Goal: Task Accomplishment & Management: Use online tool/utility

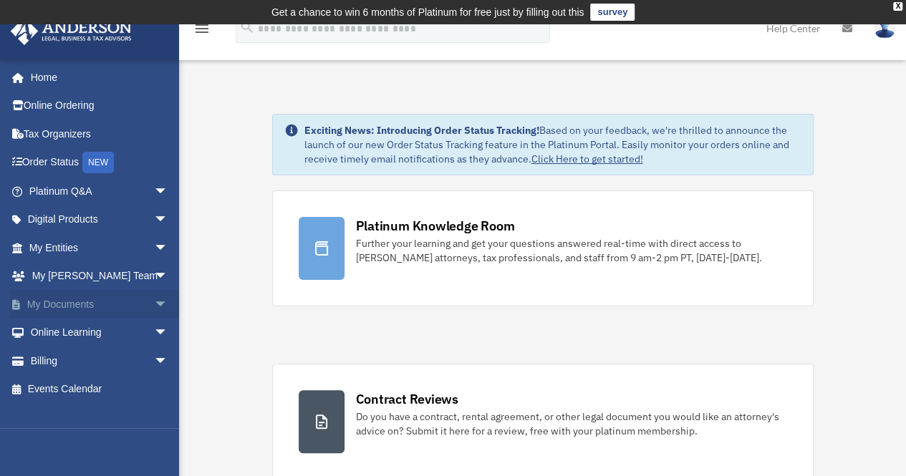
click at [154, 306] on span "arrow_drop_down" at bounding box center [168, 304] width 29 height 29
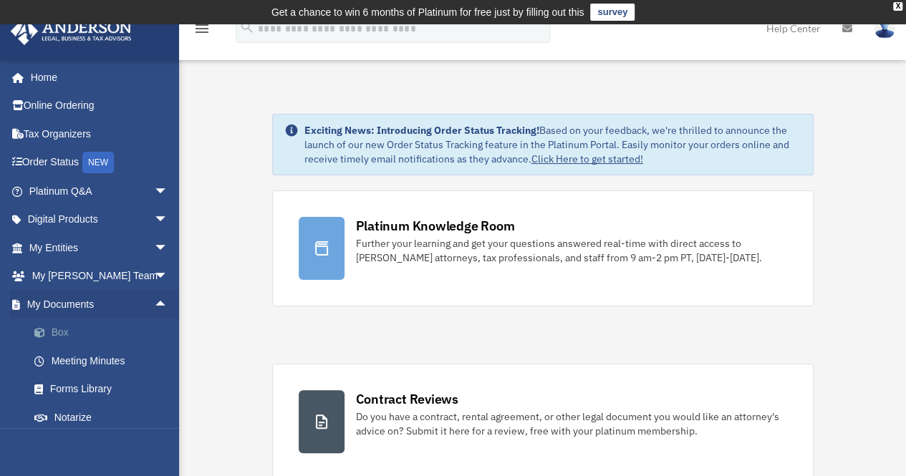
click at [50, 343] on link "Box" at bounding box center [105, 333] width 170 height 29
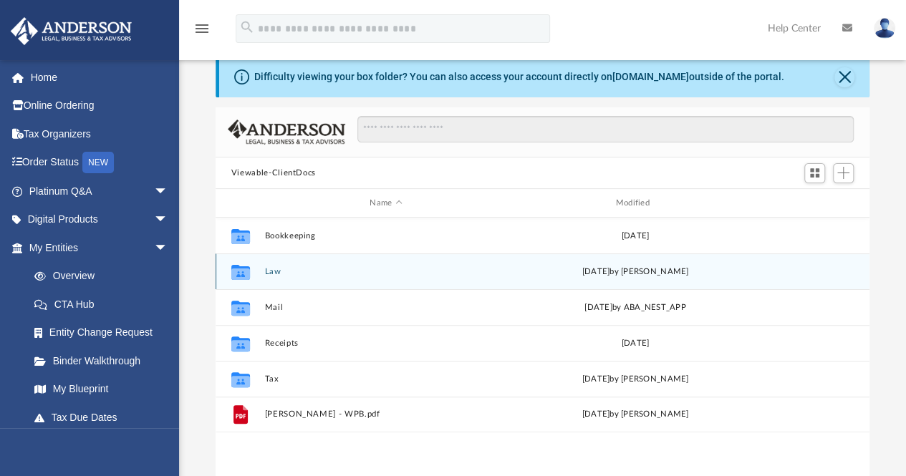
scroll to position [72, 0]
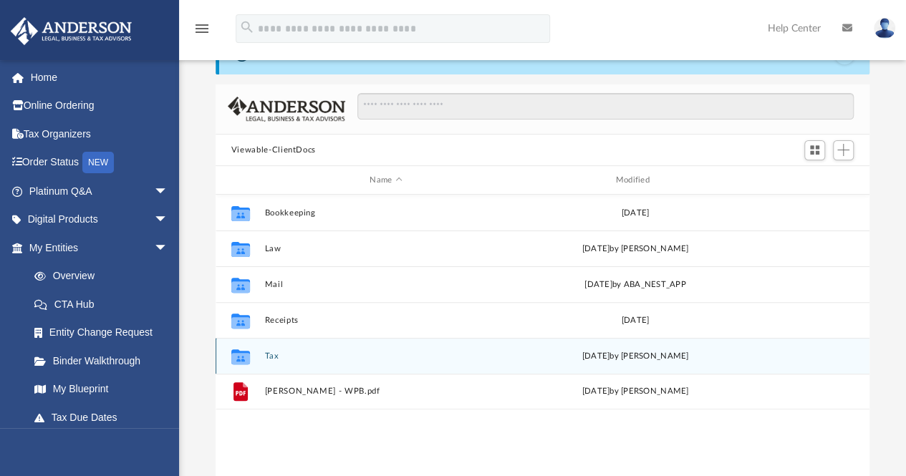
click at [269, 360] on button "Tax" at bounding box center [385, 356] width 243 height 9
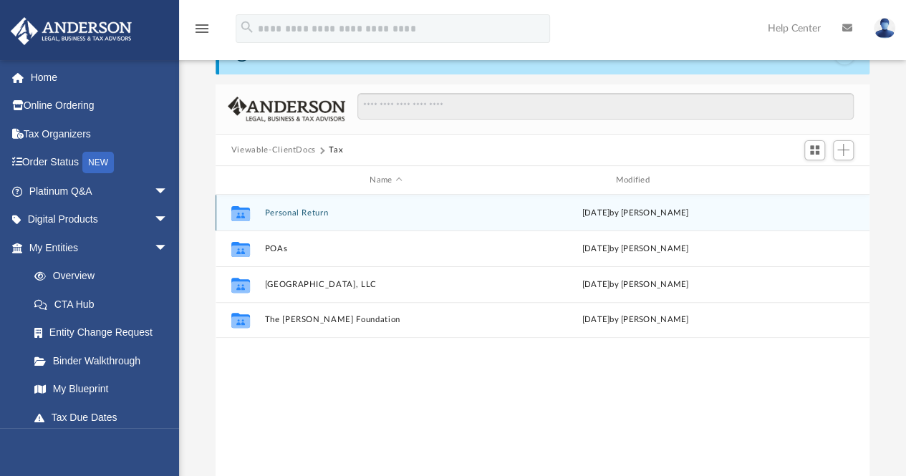
click at [288, 213] on button "Personal Return" at bounding box center [385, 212] width 243 height 9
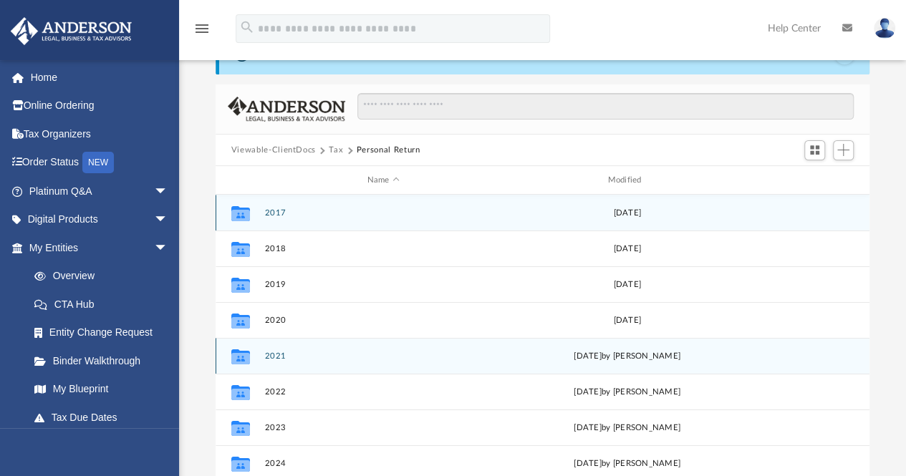
scroll to position [24, 0]
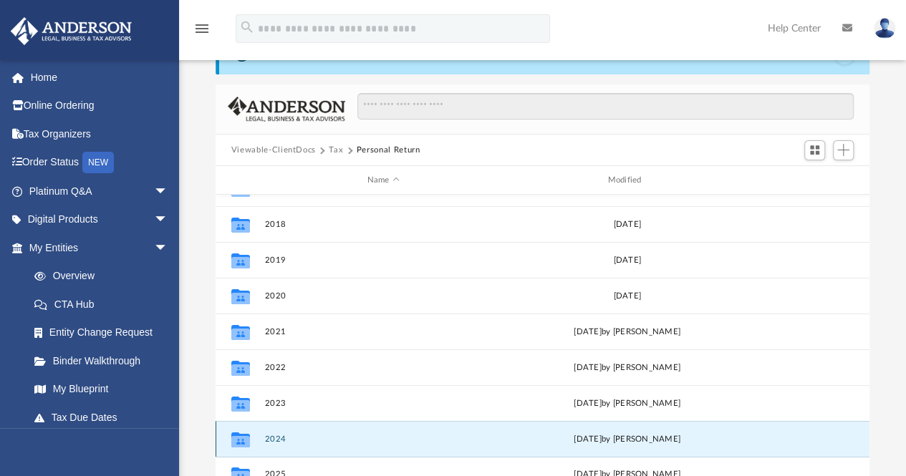
click at [279, 436] on button "2024" at bounding box center [383, 439] width 238 height 9
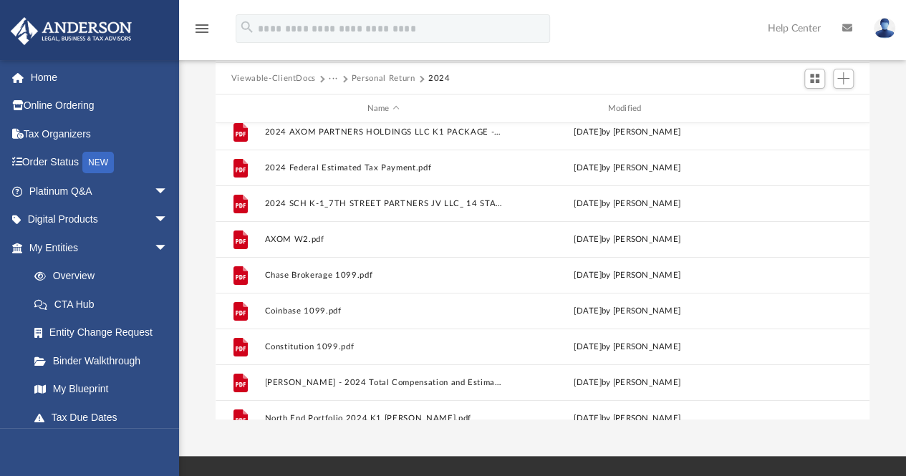
scroll to position [0, 0]
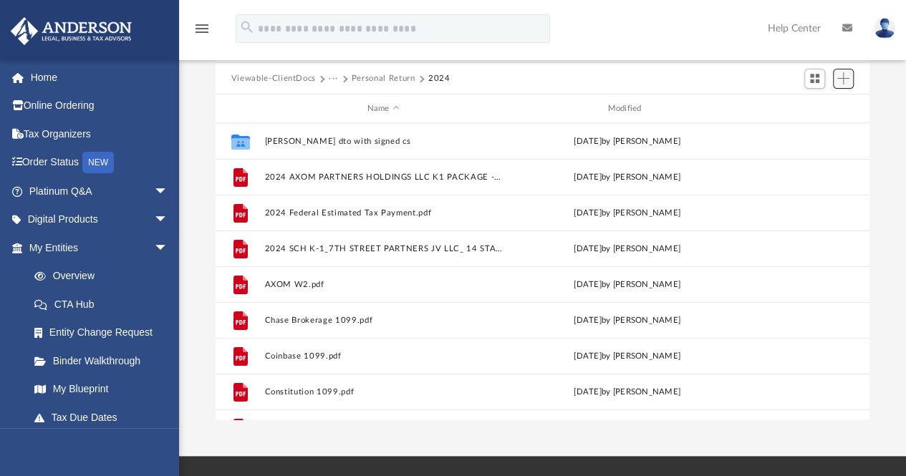
click at [850, 80] on button "Add" at bounding box center [843, 79] width 21 height 20
click at [821, 108] on li "Upload" at bounding box center [823, 107] width 46 height 15
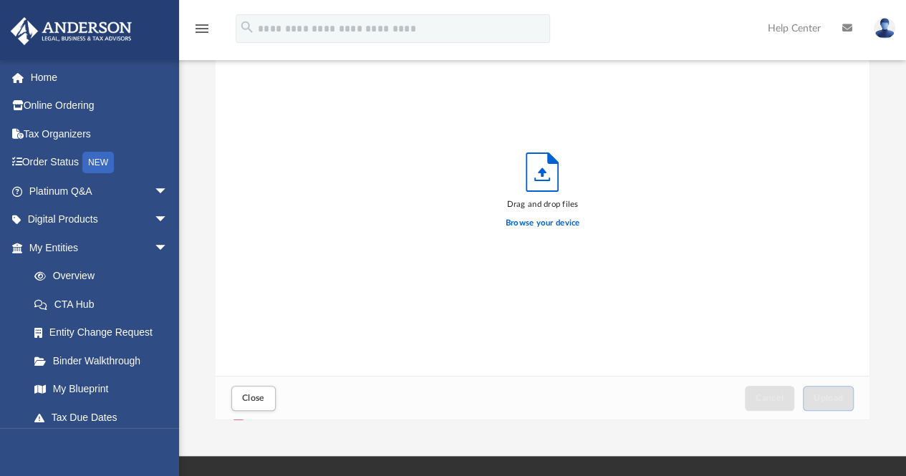
scroll to position [352, 643]
click at [529, 224] on label "Browse your device" at bounding box center [543, 223] width 75 height 13
click at [0, 0] on input "Browse your device" at bounding box center [0, 0] width 0 height 0
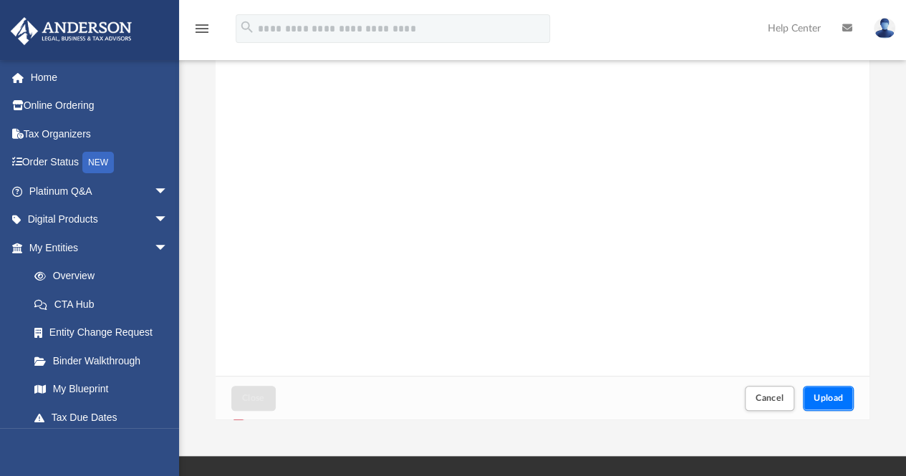
click at [829, 397] on span "Upload" at bounding box center [829, 398] width 30 height 9
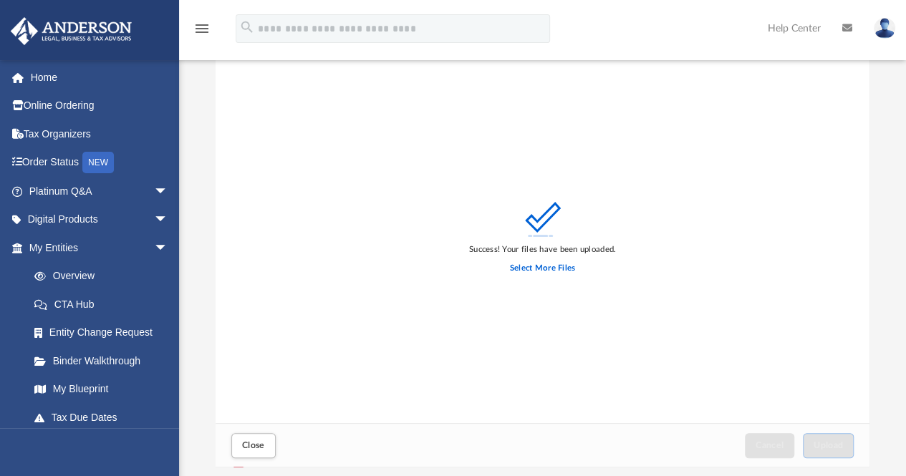
scroll to position [72, 0]
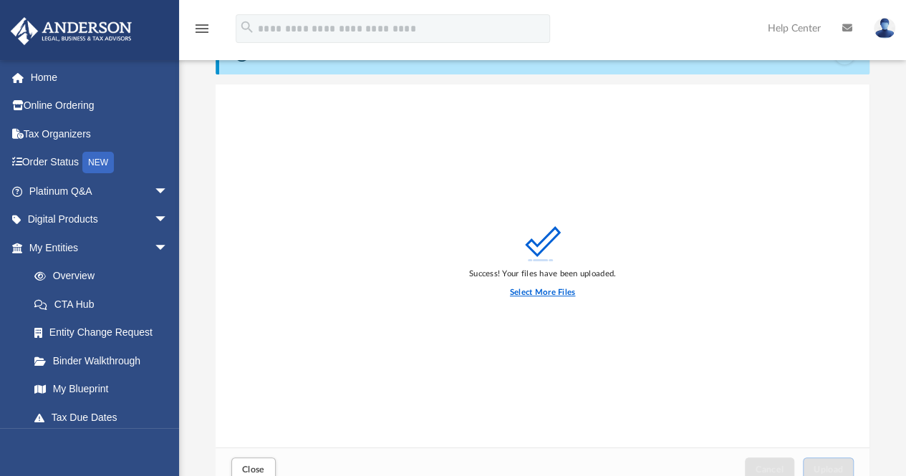
click at [544, 287] on label "Select More Files" at bounding box center [542, 293] width 65 height 13
click at [0, 0] on input "Select More Files" at bounding box center [0, 0] width 0 height 0
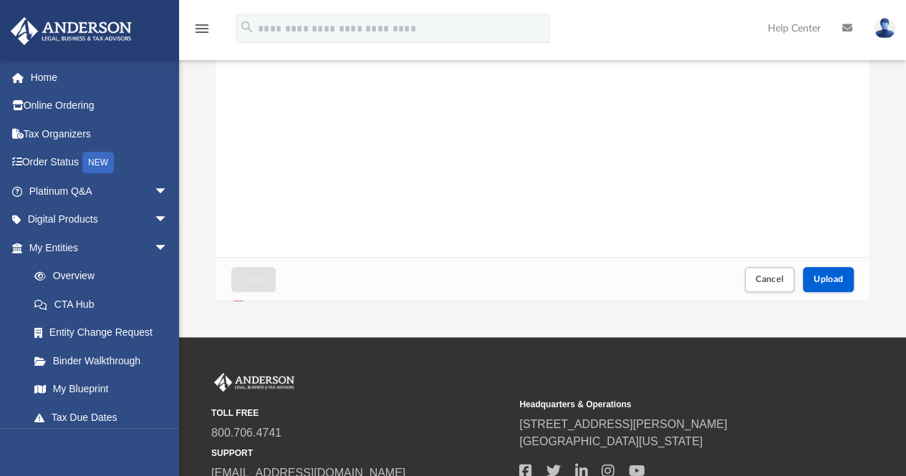
scroll to position [287, 0]
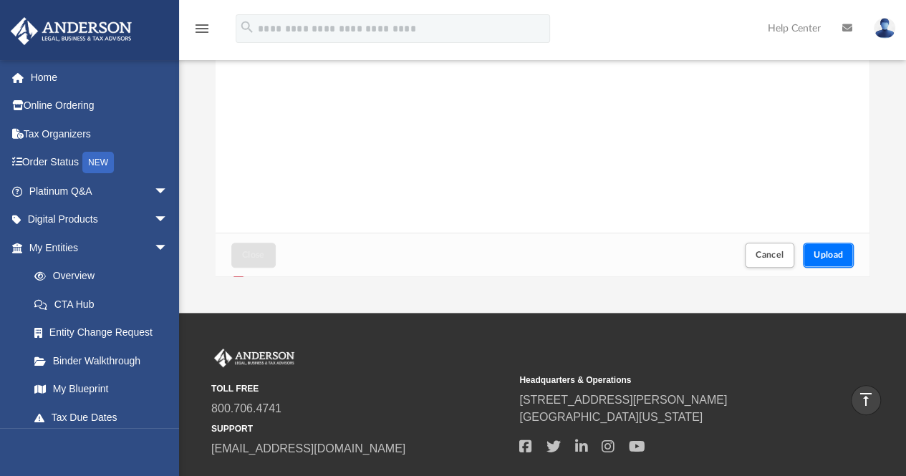
click at [831, 262] on button "Upload" at bounding box center [829, 255] width 52 height 25
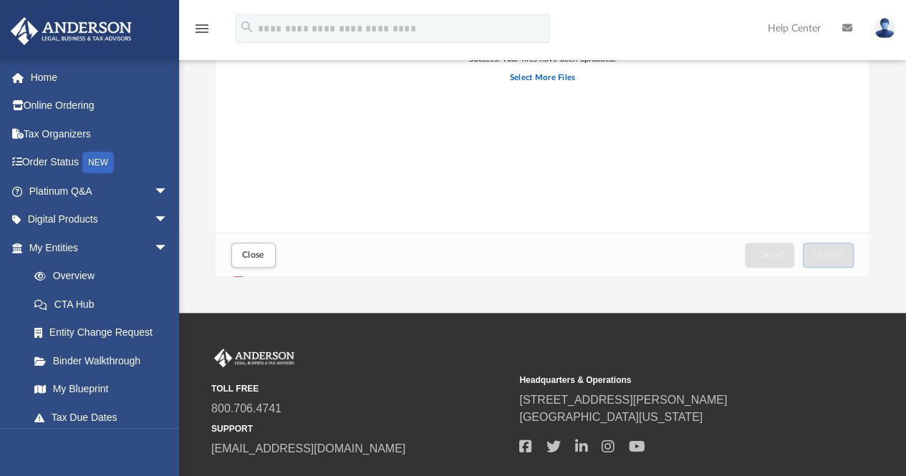
scroll to position [72, 0]
